Goal: Task Accomplishment & Management: Use online tool/utility

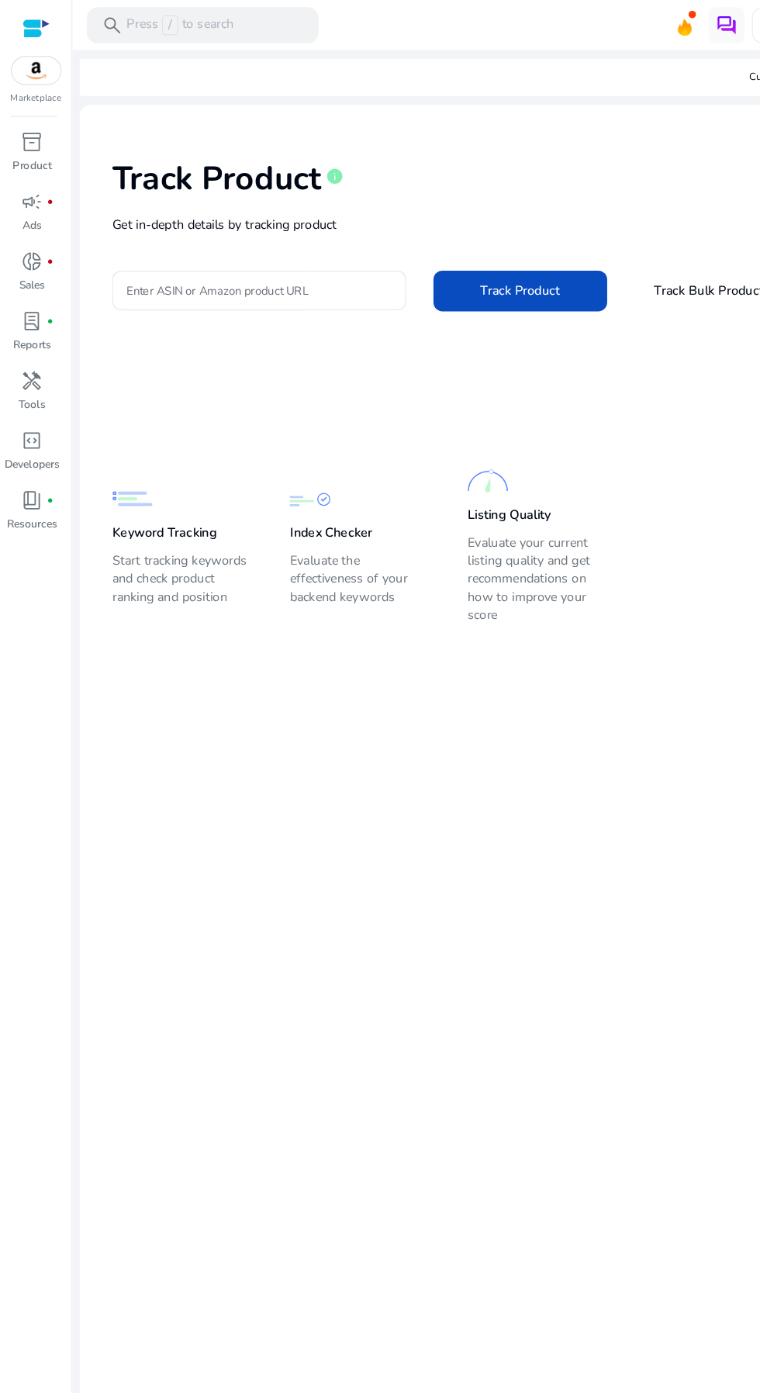
click at [584, 243] on span "Track Bulk Products" at bounding box center [610, 249] width 99 height 16
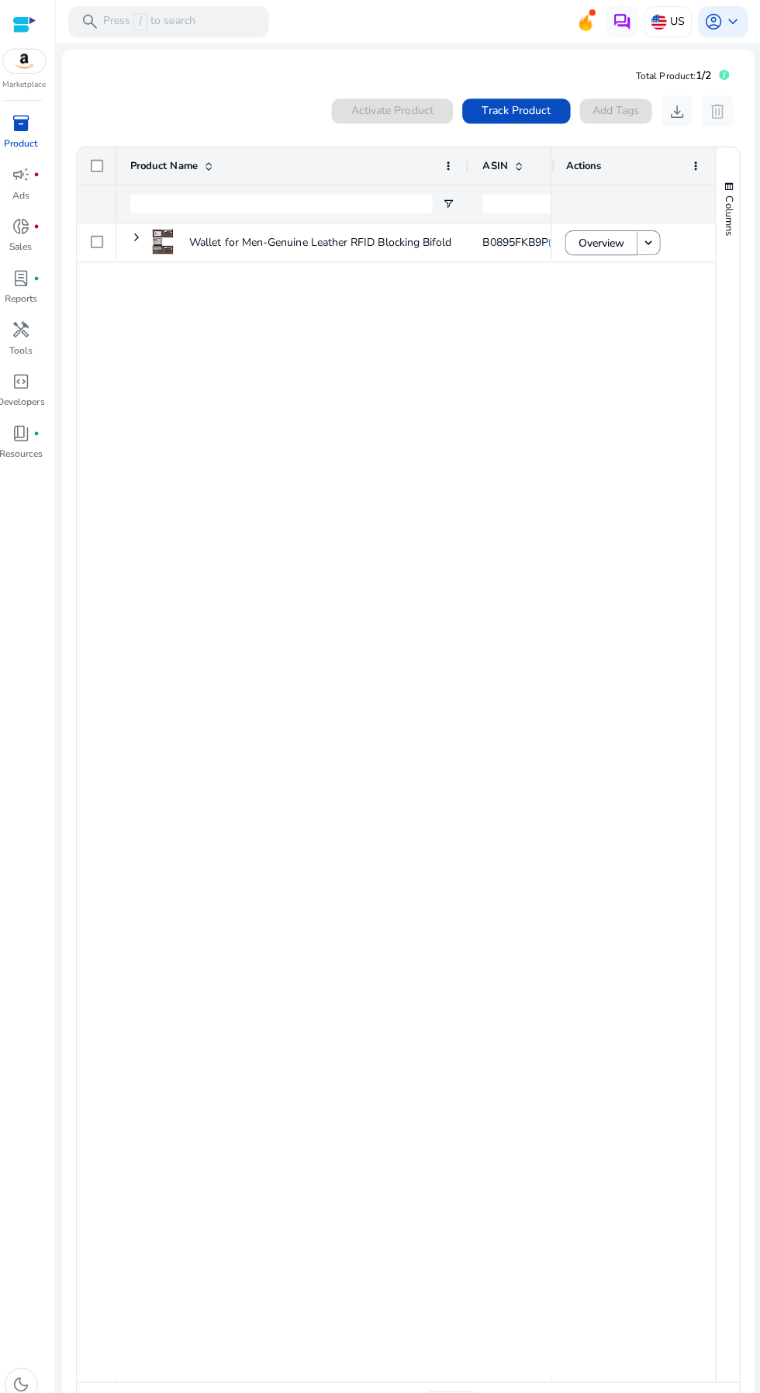
click at [522, 112] on span "Track Product" at bounding box center [518, 110] width 68 height 16
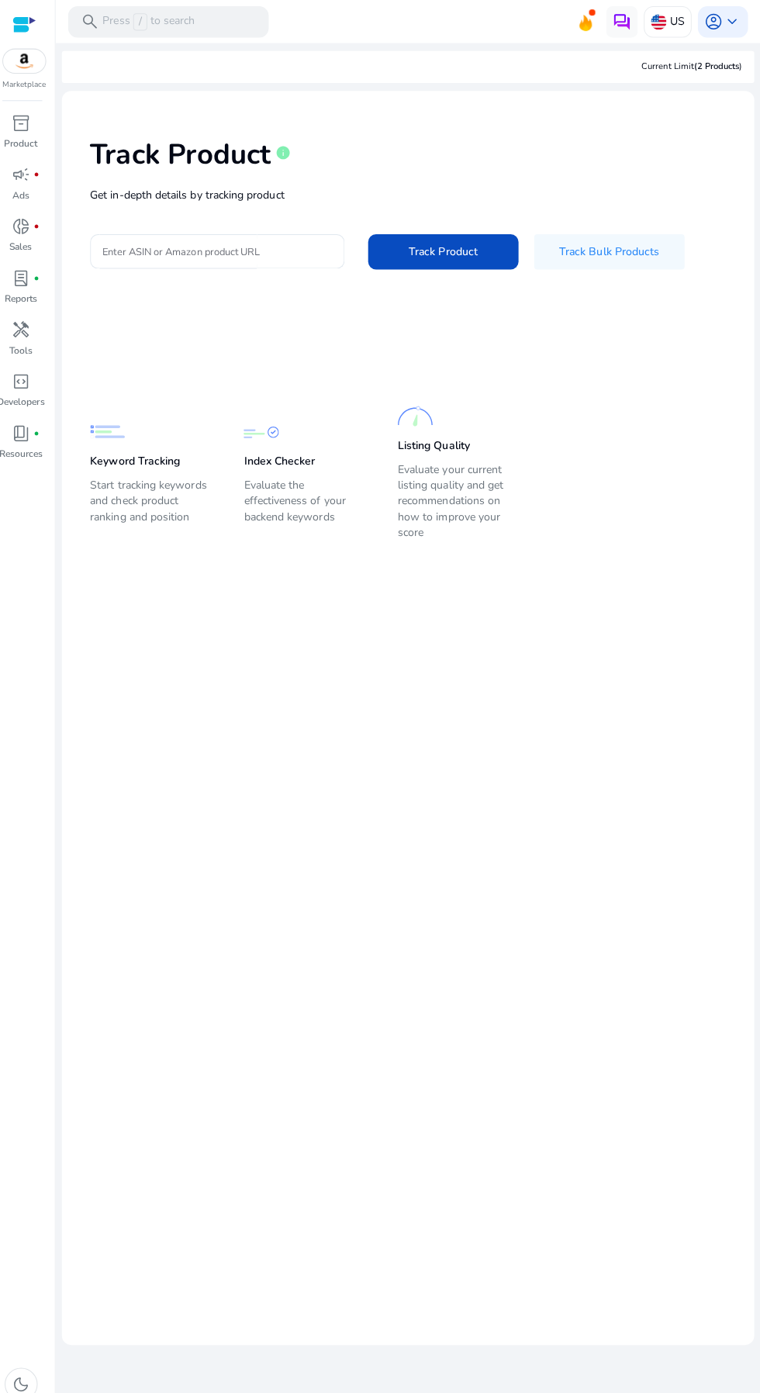
click at [627, 267] on span at bounding box center [610, 249] width 149 height 37
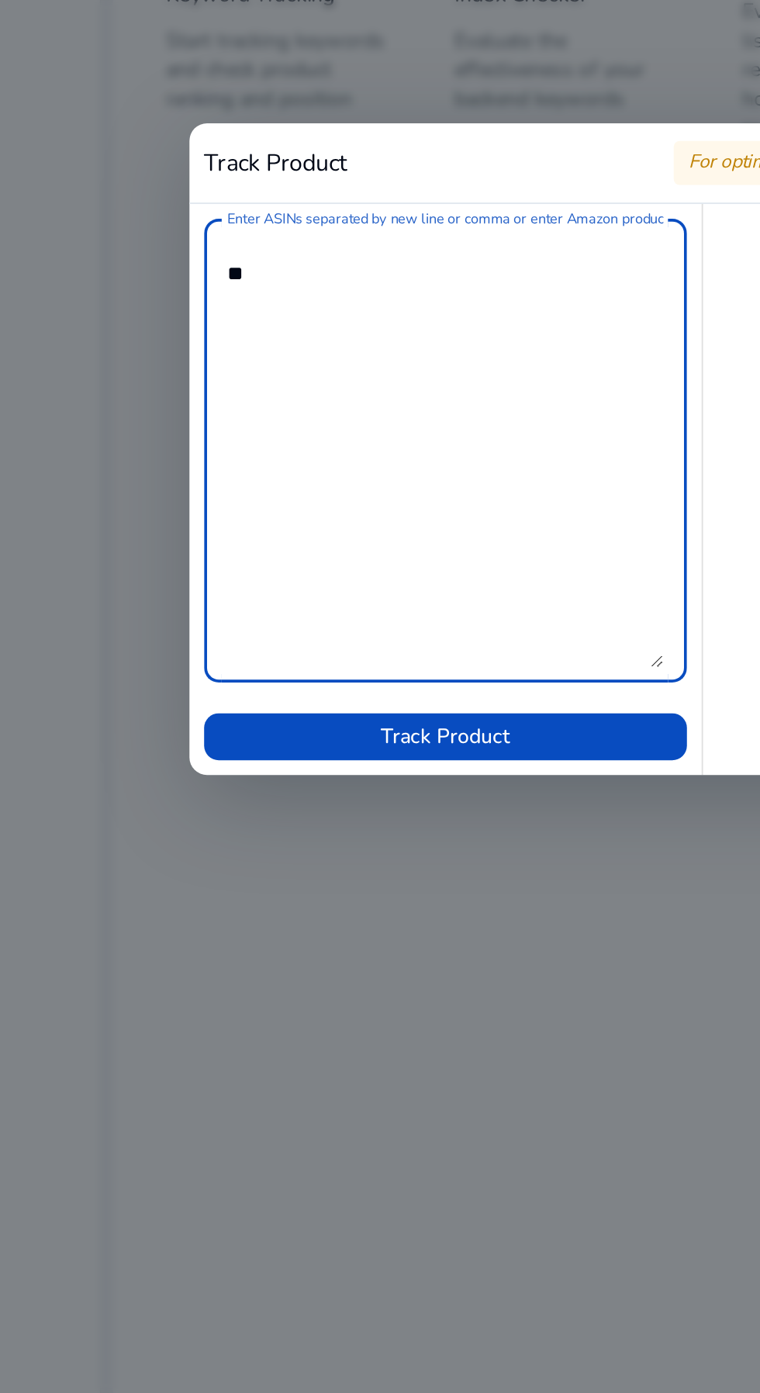
type textarea "*"
click at [299, 608] on textarea "Enter ASINs separated by new line or comma or enter Amazon product page URL" at bounding box center [244, 697] width 230 height 230
click at [154, 630] on textarea "Enter ASINs separated by new line or comma or enter Amazon product page URL" at bounding box center [244, 697] width 230 height 230
click at [247, 606] on textarea "Enter ASINs separated by new line or comma or enter Amazon product page URL" at bounding box center [244, 697] width 230 height 230
click at [310, 586] on textarea "Enter ASINs separated by new line or comma or enter Amazon product page URL" at bounding box center [244, 697] width 230 height 230
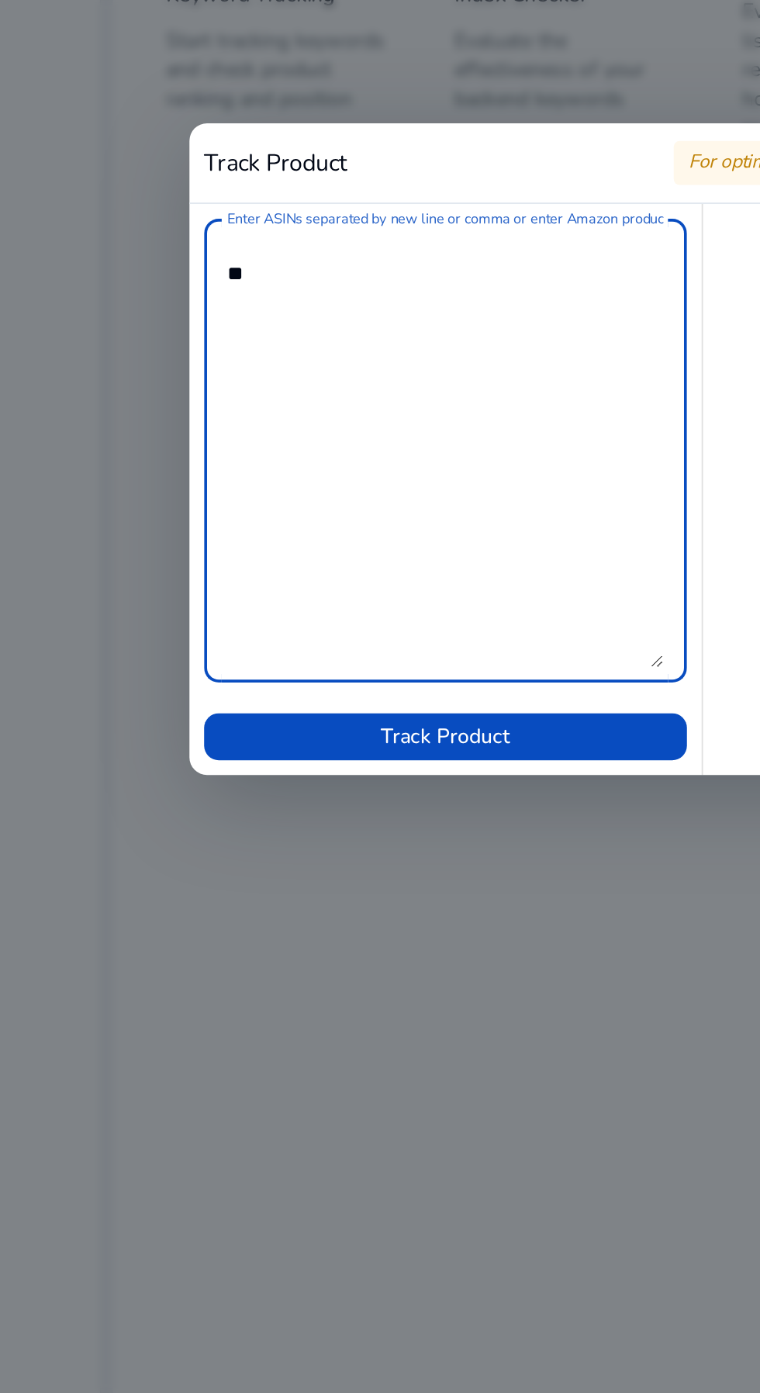
type textarea "*"
click at [177, 606] on textarea "Enter ASINs separated by new line or comma or enter Amazon product page URL" at bounding box center [244, 697] width 230 height 230
click at [199, 599] on textarea "Enter ASINs separated by new line or comma or enter Amazon product page URL" at bounding box center [244, 697] width 230 height 230
click at [161, 595] on textarea "Enter ASINs separated by new line or comma or enter Amazon product page URL" at bounding box center [244, 697] width 230 height 230
click at [166, 631] on textarea "Enter ASINs separated by new line or comma or enter Amazon product page URL" at bounding box center [244, 697] width 230 height 230
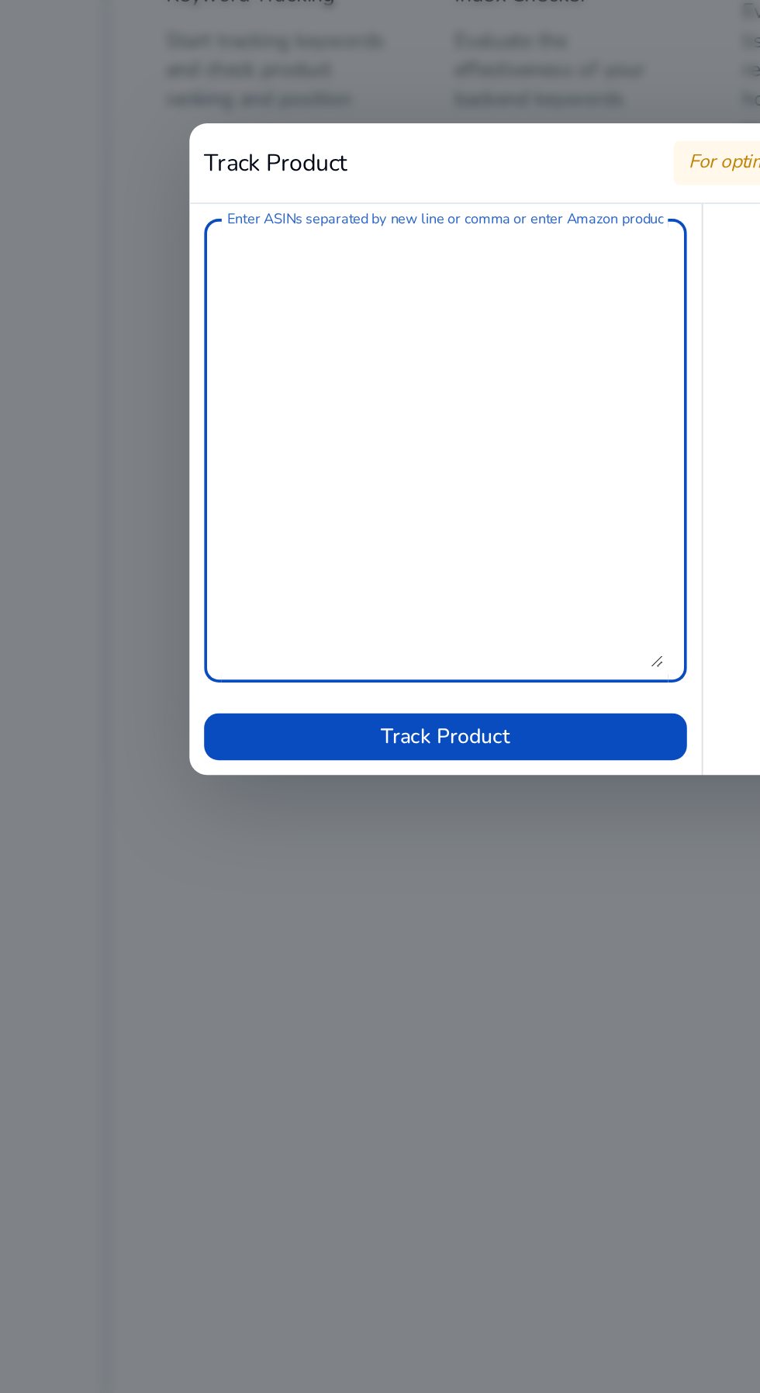
click at [166, 596] on textarea "Enter ASINs separated by new line or comma or enter Amazon product page URL" at bounding box center [244, 697] width 230 height 230
click at [202, 631] on textarea "Enter ASINs separated by new line or comma or enter Amazon product page URL" at bounding box center [244, 697] width 230 height 230
click at [178, 663] on textarea "Enter ASINs separated by new line or comma or enter Amazon product page URL" at bounding box center [244, 697] width 230 height 230
click at [186, 696] on textarea "Enter ASINs separated by new line or comma or enter Amazon product page URL" at bounding box center [244, 697] width 230 height 230
click at [185, 653] on textarea "Enter ASINs separated by new line or comma or enter Amazon product page URL" at bounding box center [244, 697] width 230 height 230
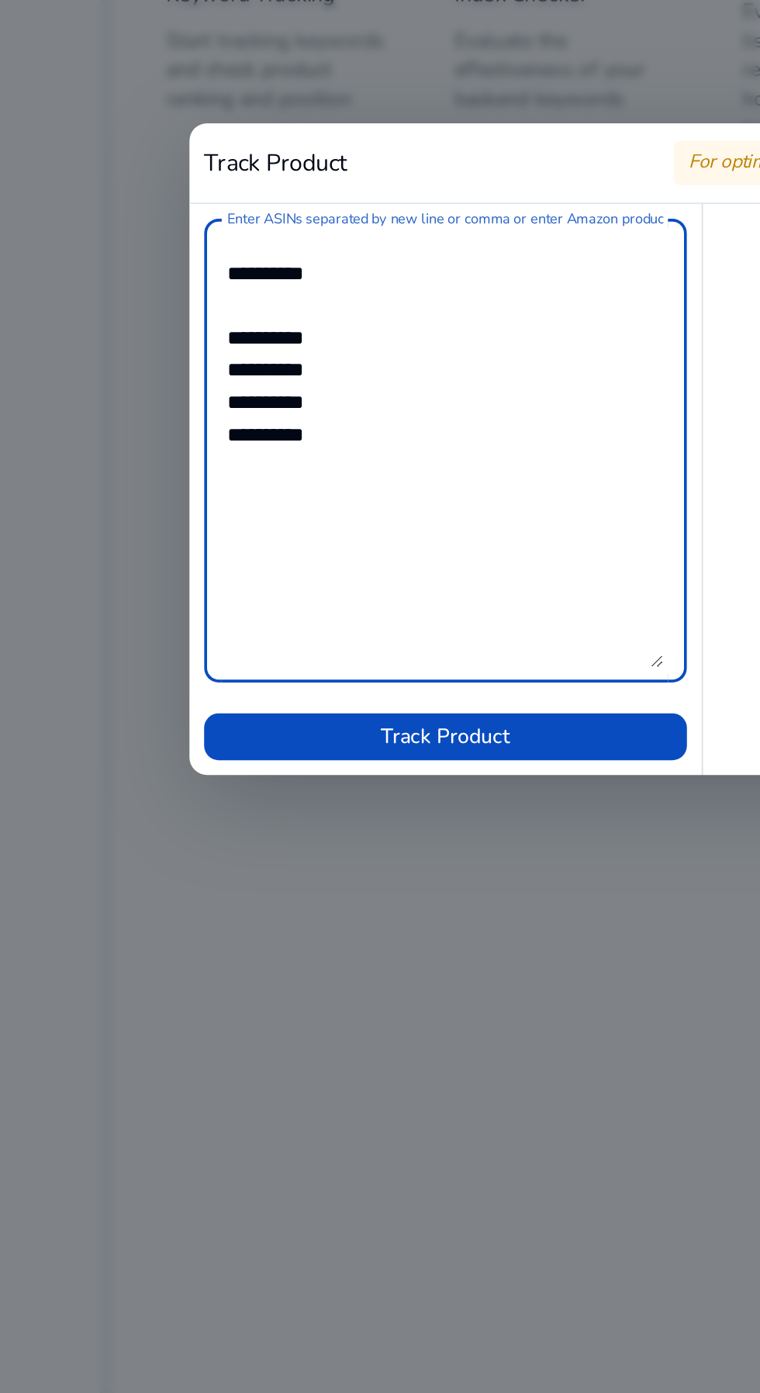
click at [178, 609] on textarea "Enter ASINs separated by new line or comma or enter Amazon product page URL" at bounding box center [244, 697] width 230 height 230
click at [161, 617] on textarea "Enter ASINs separated by new line or comma or enter Amazon product page URL" at bounding box center [244, 697] width 230 height 230
type textarea "**********"
click at [299, 843] on span at bounding box center [243, 848] width 255 height 37
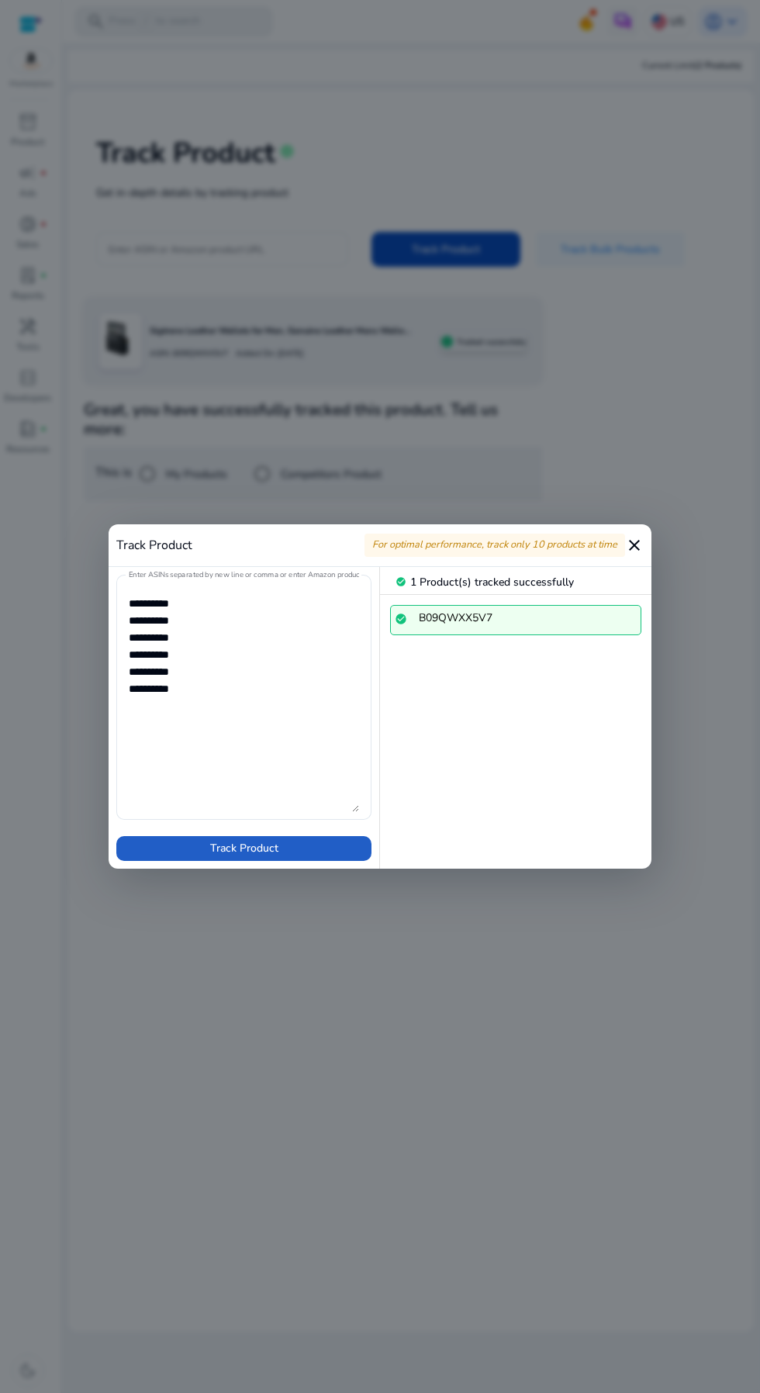
click at [323, 850] on span at bounding box center [243, 848] width 255 height 37
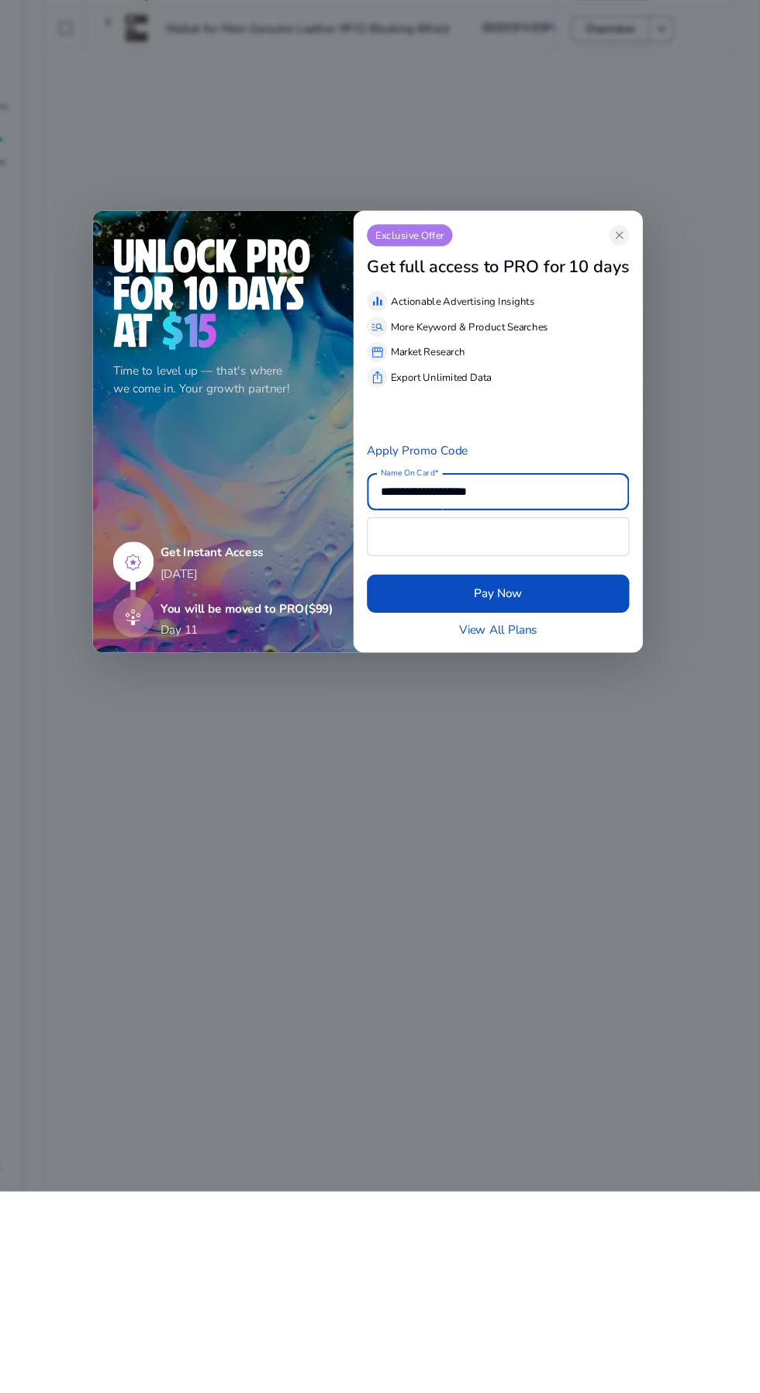
click at [615, 525] on app-icon "close" at bounding box center [610, 516] width 19 height 19
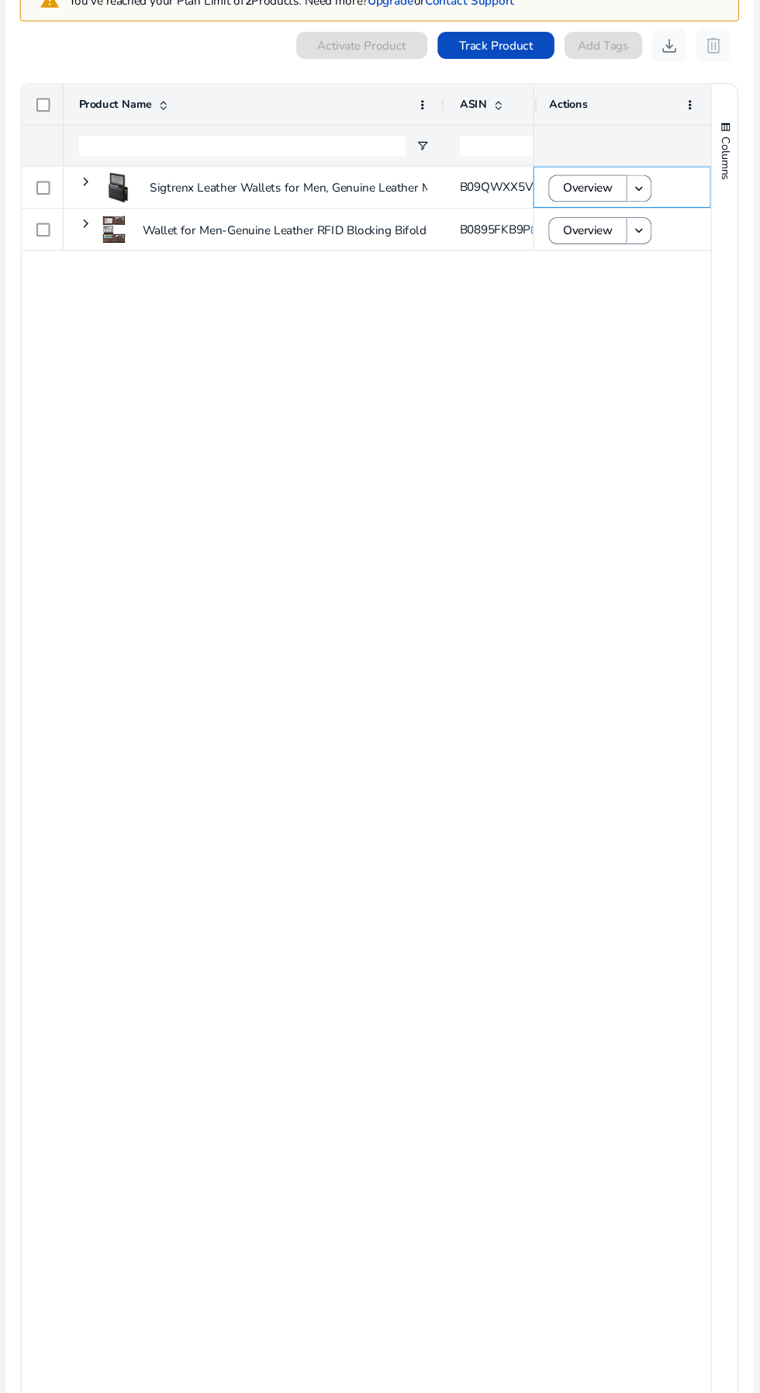
click at [644, 286] on mat-icon "keyboard_arrow_down" at bounding box center [649, 289] width 14 height 14
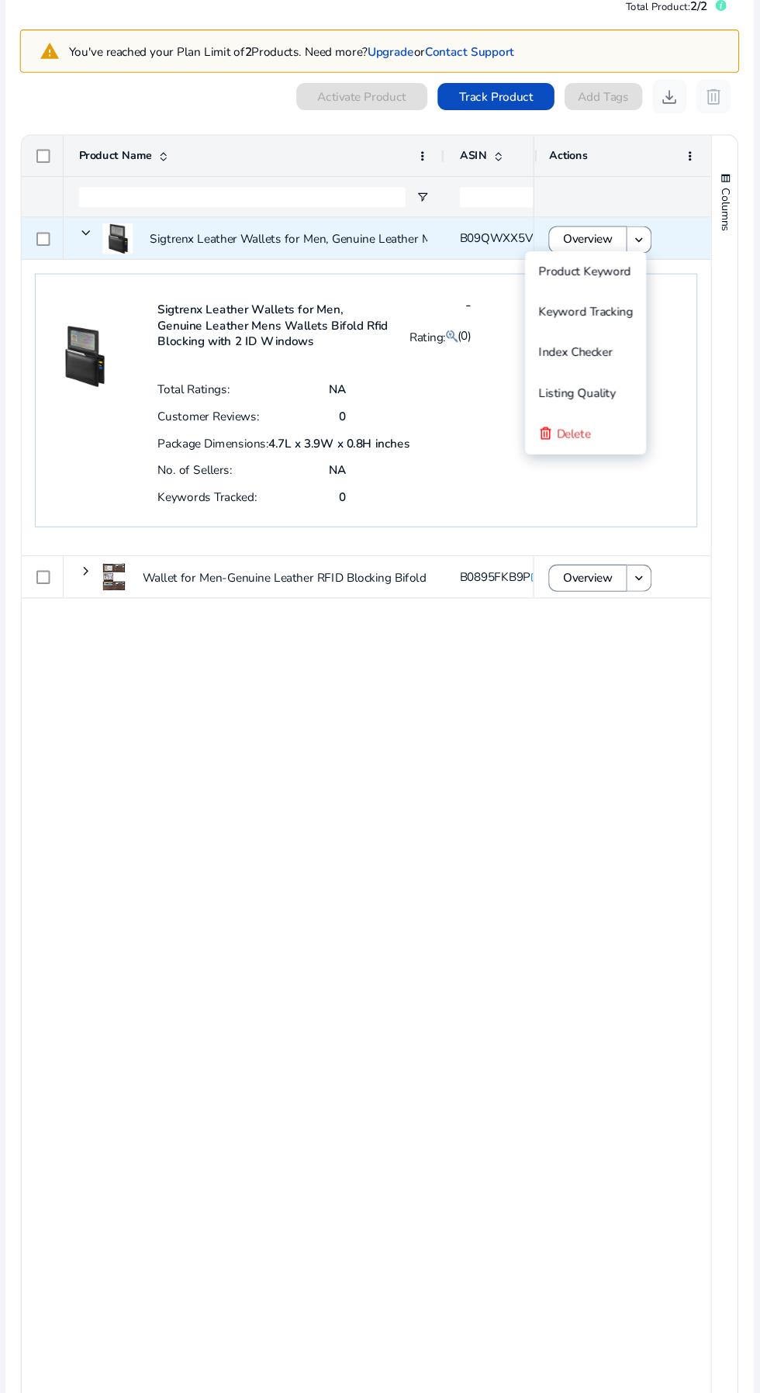
click at [613, 415] on span "Listing Quality" at bounding box center [592, 429] width 71 height 31
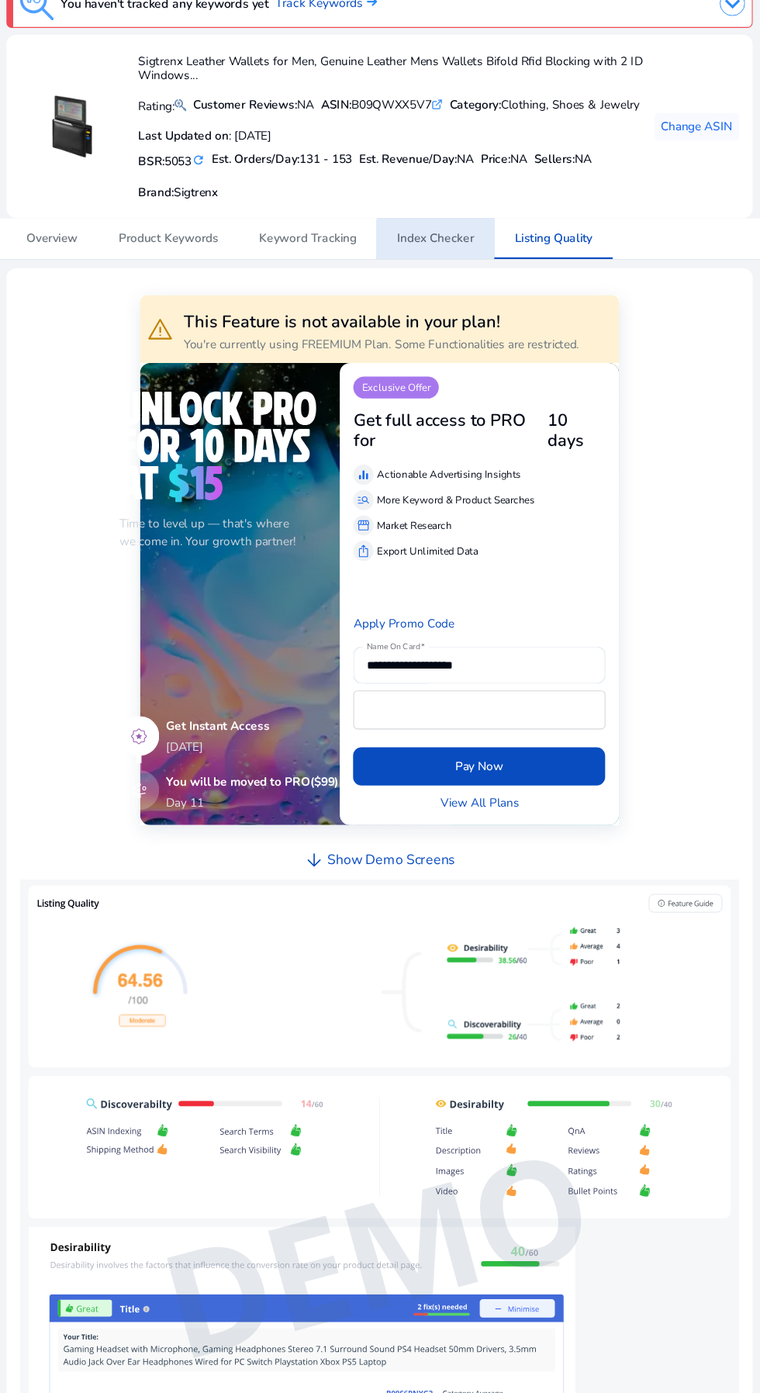
click at [470, 287] on span "Index Checker" at bounding box center [462, 287] width 71 height 11
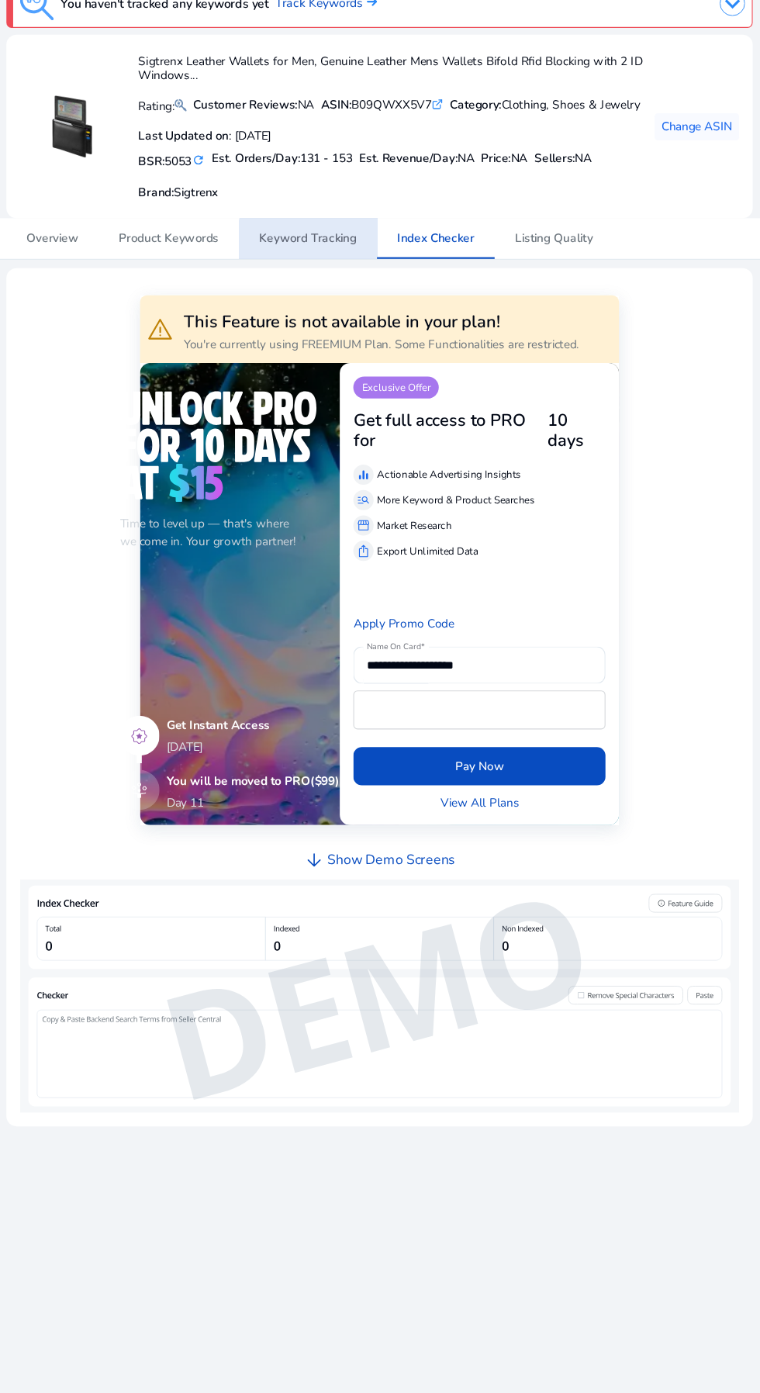
click at [358, 291] on span "Keyword Tracking" at bounding box center [345, 287] width 89 height 11
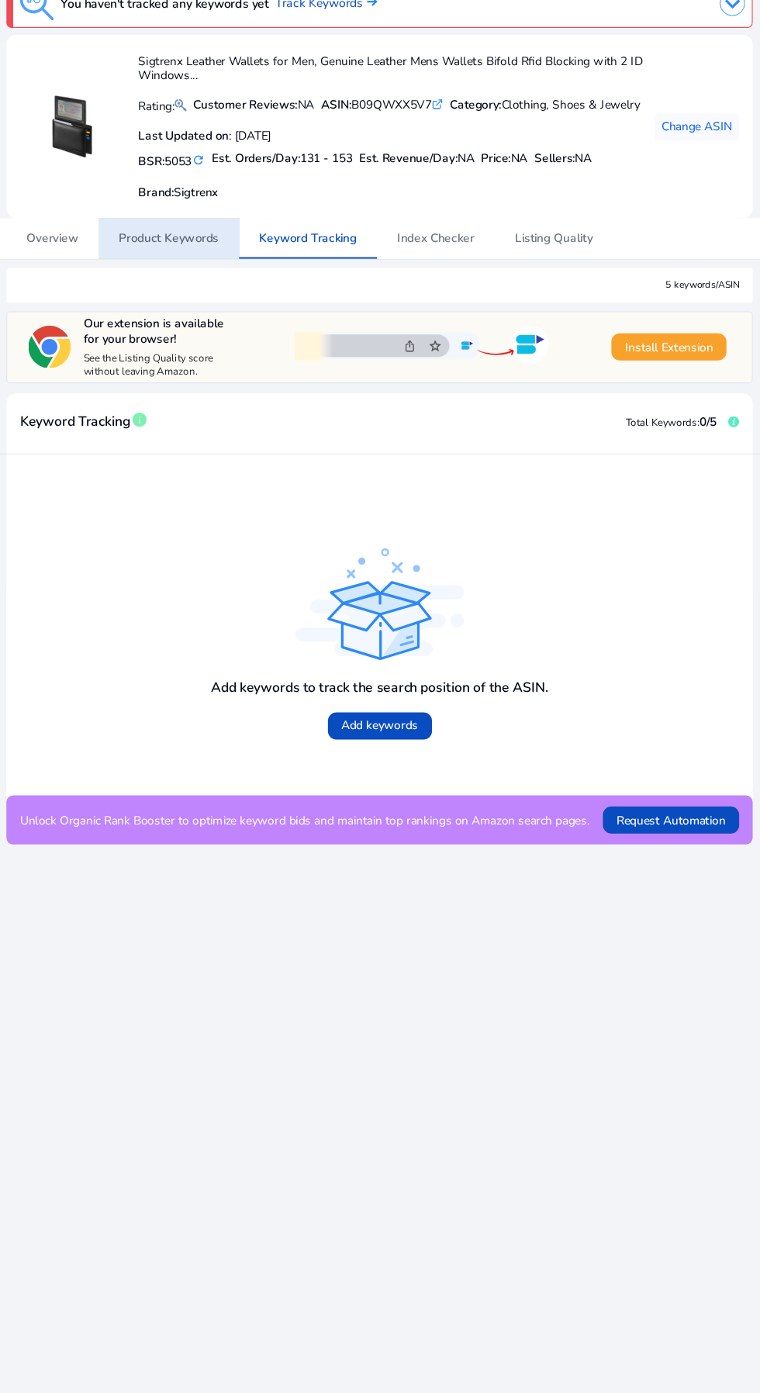
click at [233, 287] on span "Product Keywords" at bounding box center [218, 287] width 92 height 11
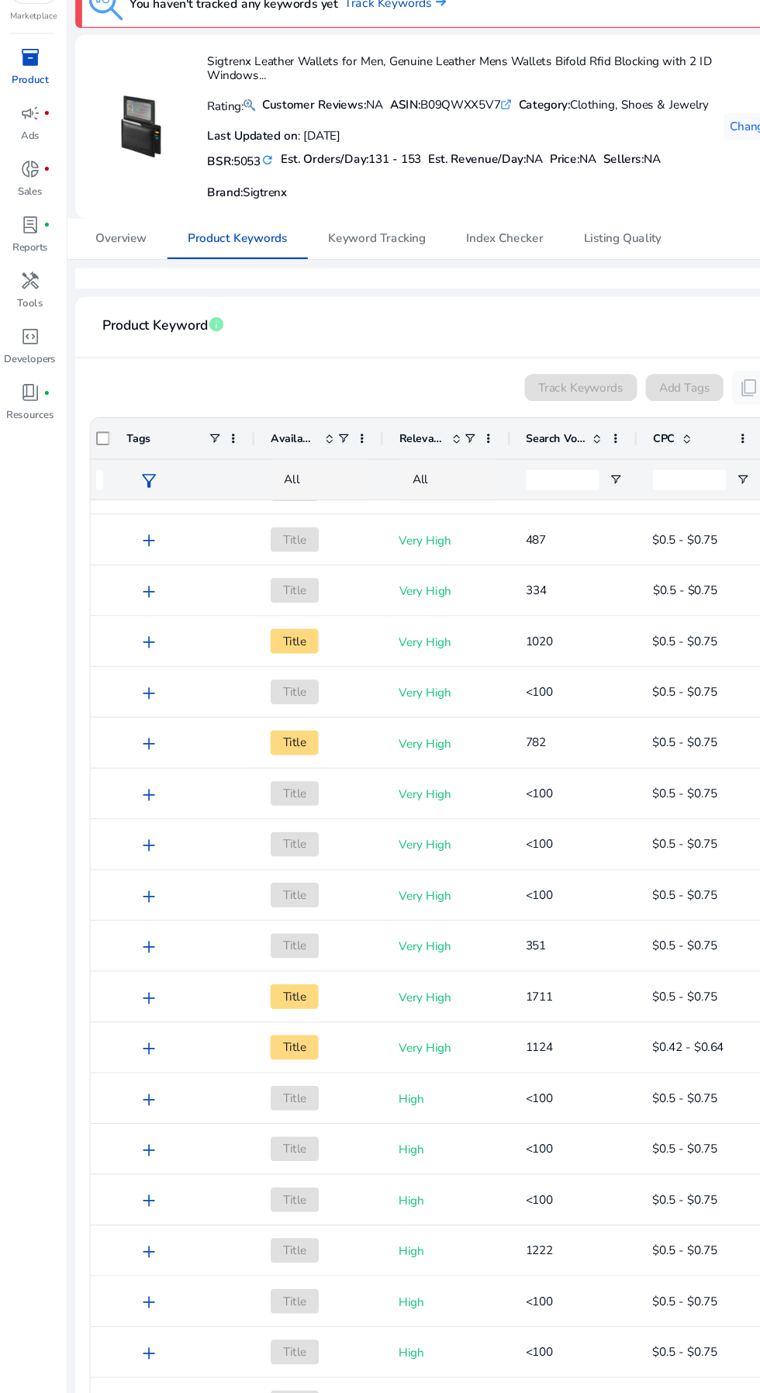
scroll to position [638, 0]
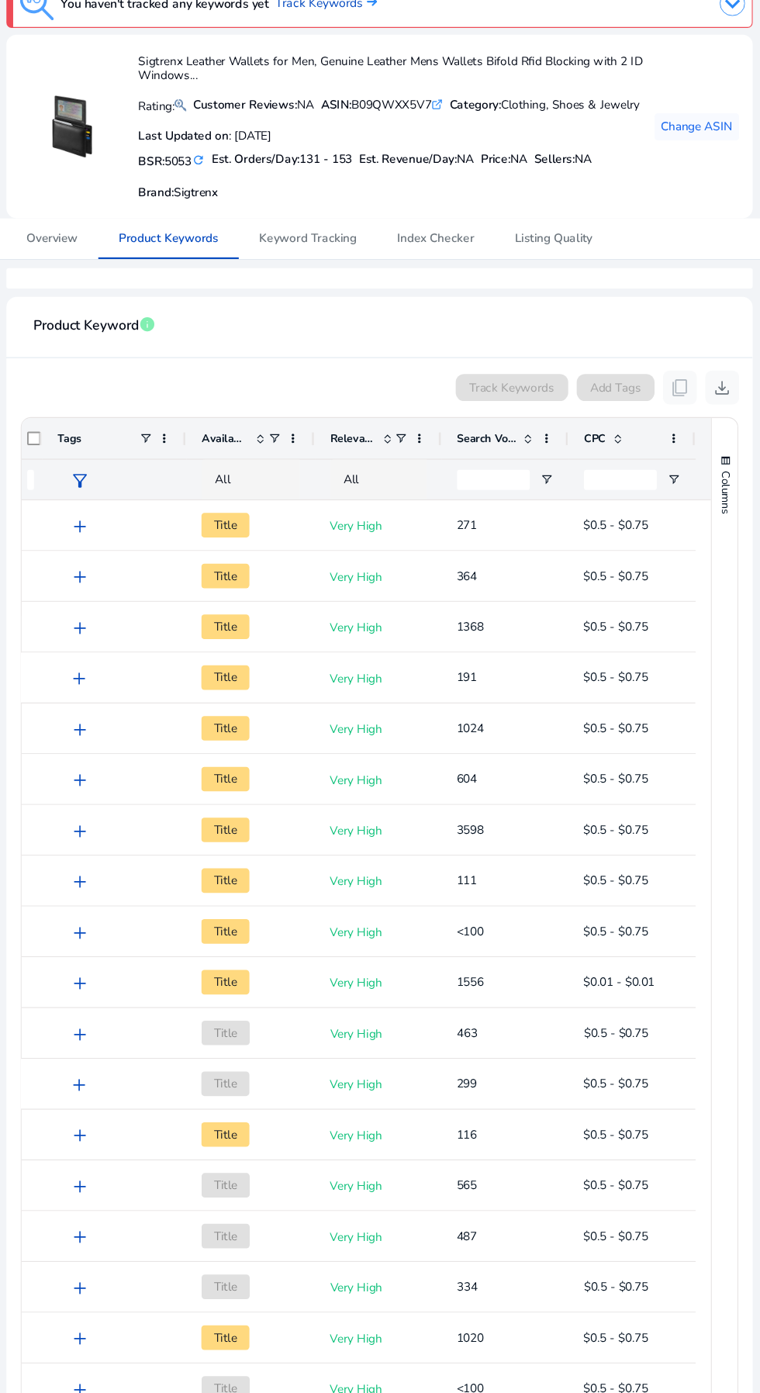
click at [268, 565] on div "Title" at bounding box center [293, 550] width 90 height 44
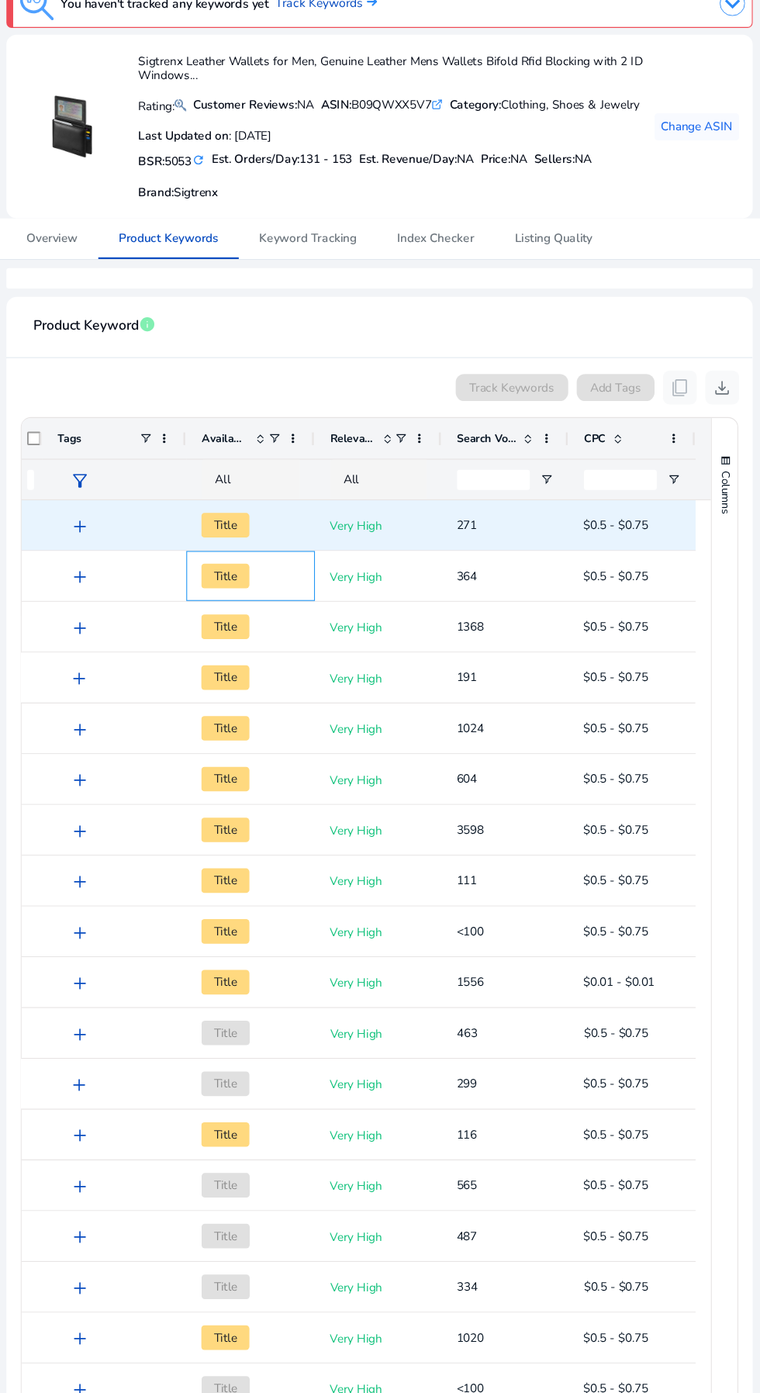
click at [261, 594] on span "Title" at bounding box center [270, 596] width 44 height 22
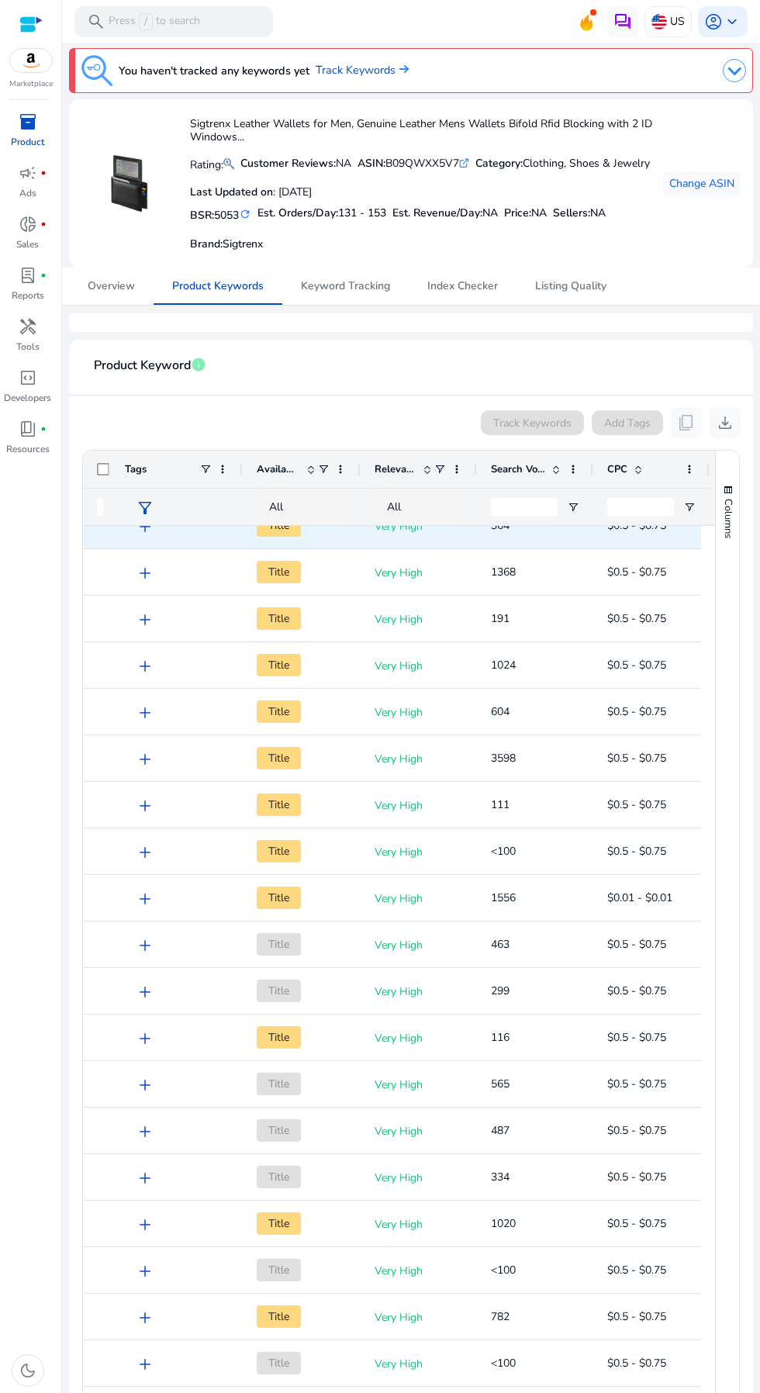
scroll to position [0, 0]
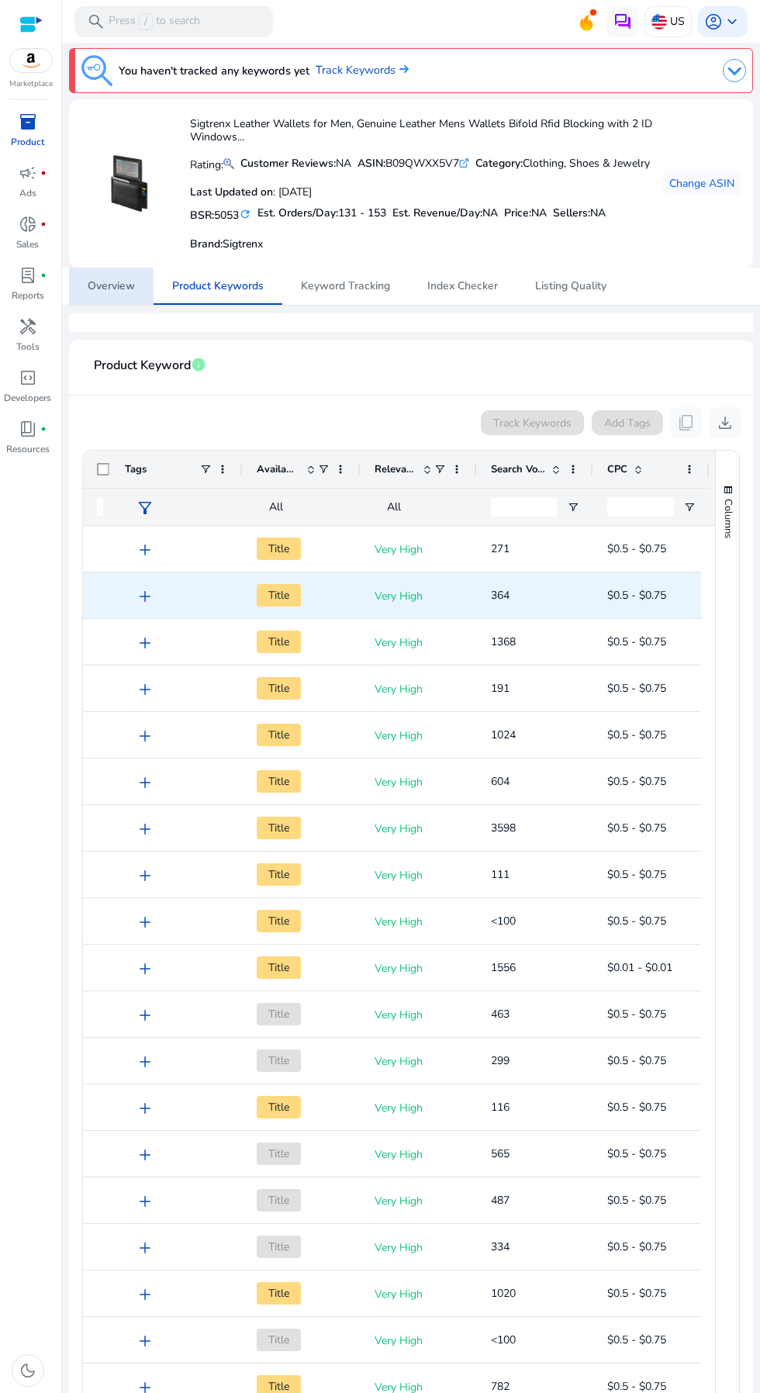
click at [113, 285] on span "Overview" at bounding box center [111, 286] width 47 height 11
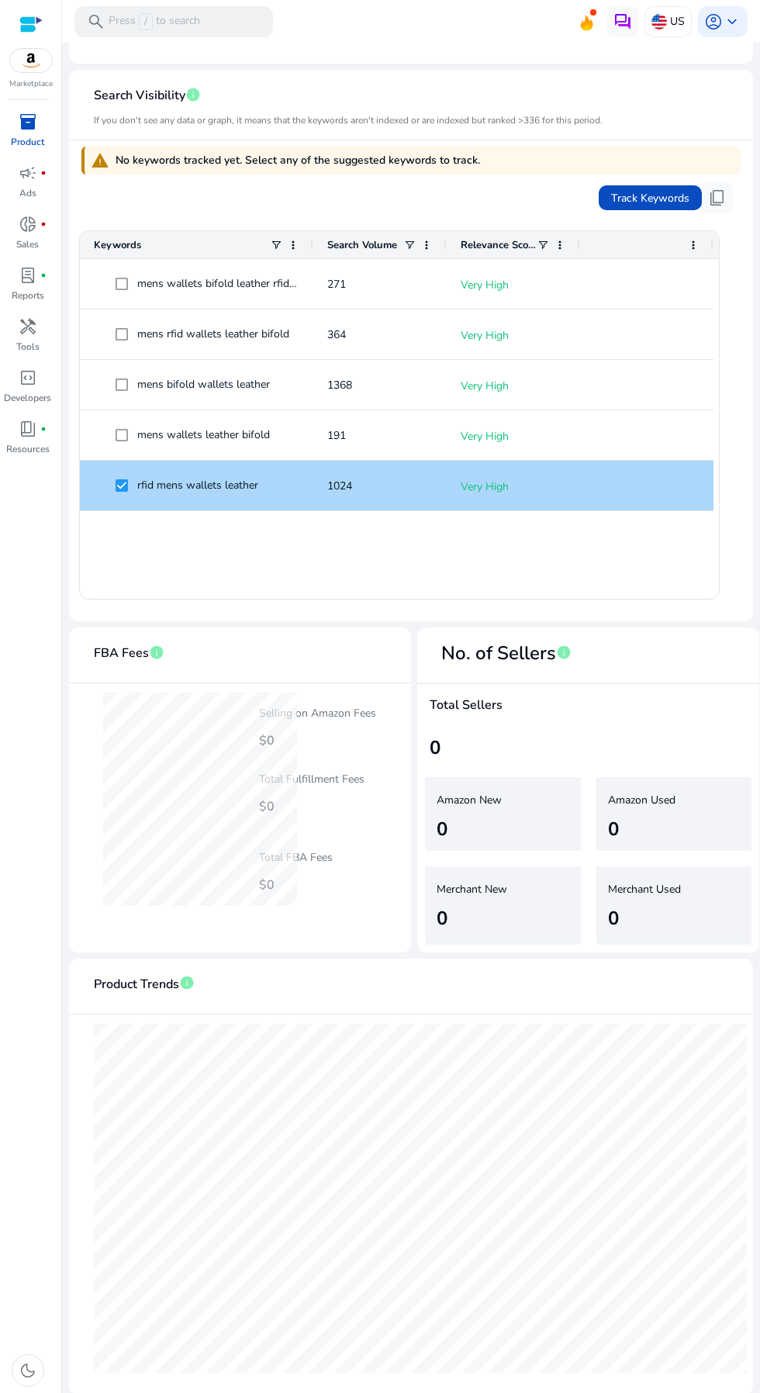
click at [627, 199] on span "Track Keywords" at bounding box center [650, 198] width 78 height 16
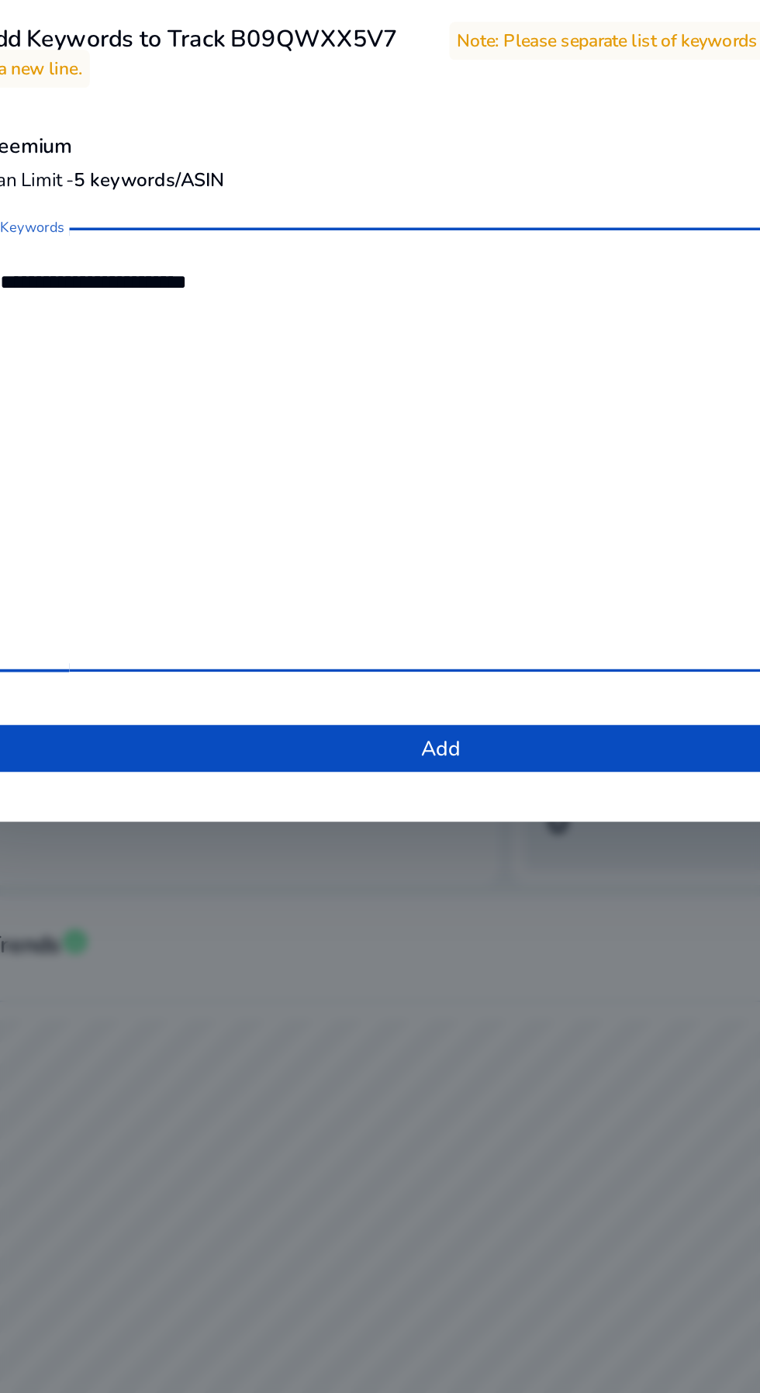
click at [460, 887] on span at bounding box center [380, 880] width 490 height 37
